Goal: Navigation & Orientation: Find specific page/section

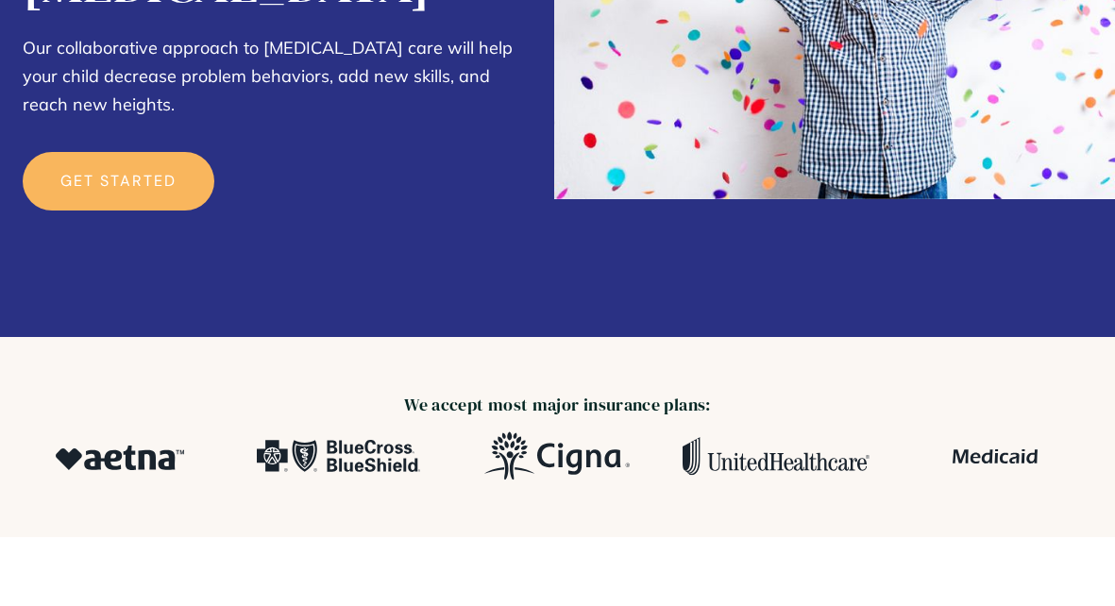
scroll to position [189, 0]
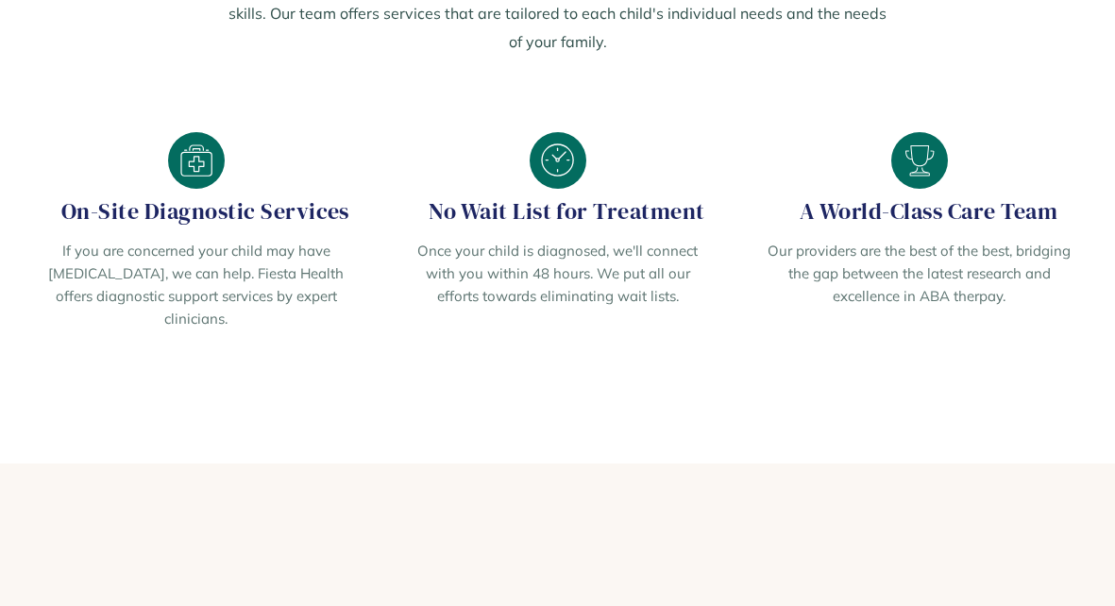
scroll to position [2644, 0]
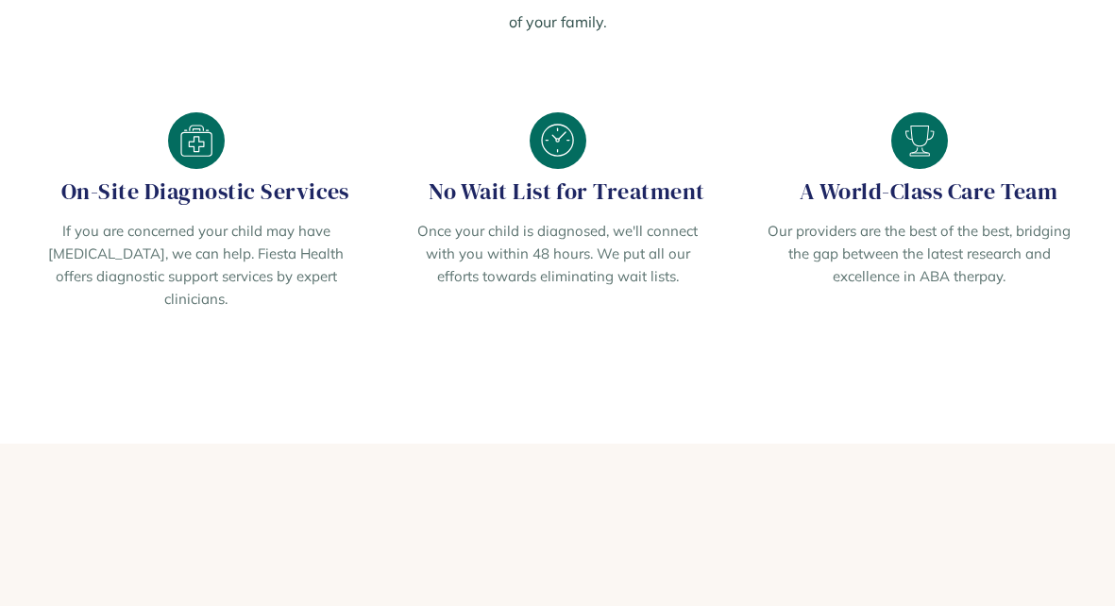
click at [199, 112] on img at bounding box center [196, 140] width 57 height 57
click at [247, 178] on h2 "On-Site Diagnostic Services" at bounding box center [196, 191] width 309 height 26
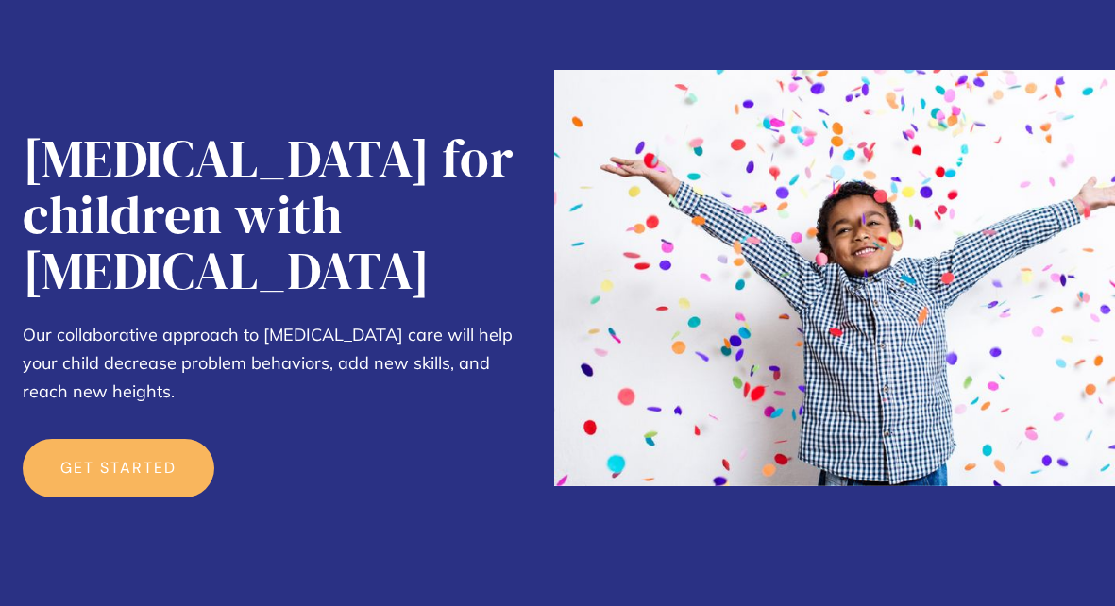
scroll to position [0, 0]
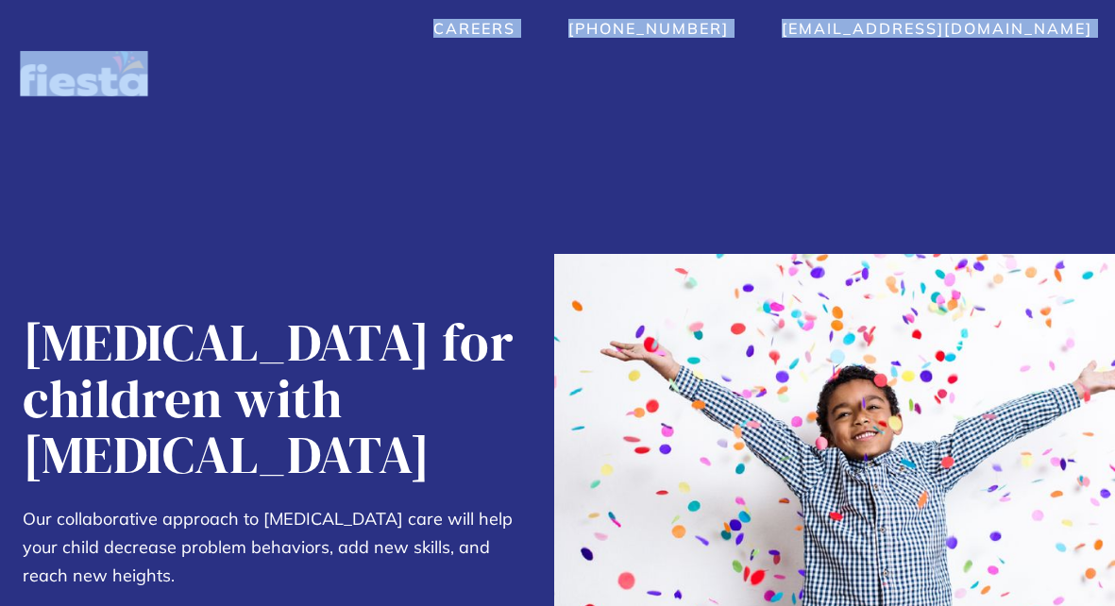
drag, startPoint x: 109, startPoint y: 57, endPoint x: 93, endPoint y: 83, distance: 30.5
click at [93, 83] on div "Careers (912) 214-3314 care@fiestahealth.com Services About  About Contact Car…" at bounding box center [557, 57] width 1115 height 76
click at [90, 83] on img "home" at bounding box center [83, 73] width 127 height 45
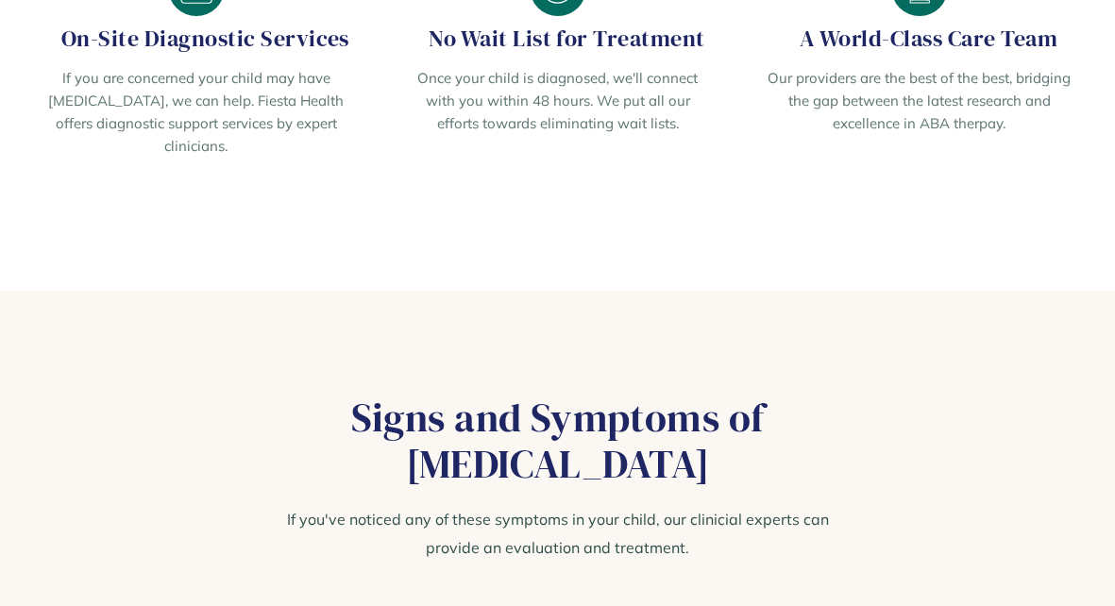
scroll to position [2898, 0]
